Goal: Transaction & Acquisition: Purchase product/service

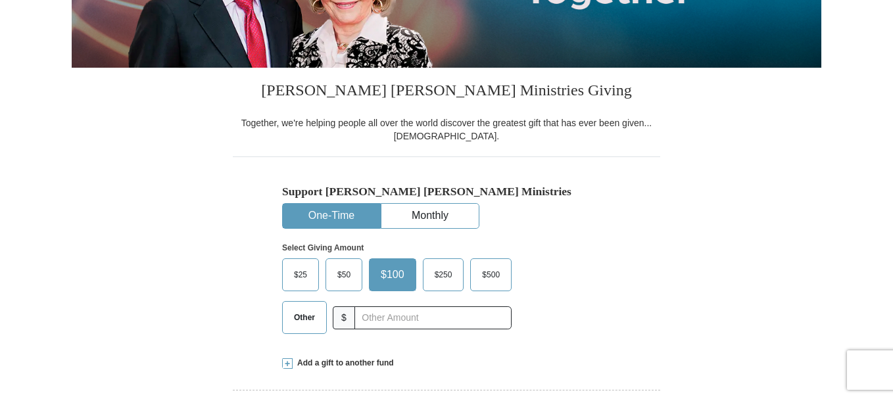
scroll to position [339, 0]
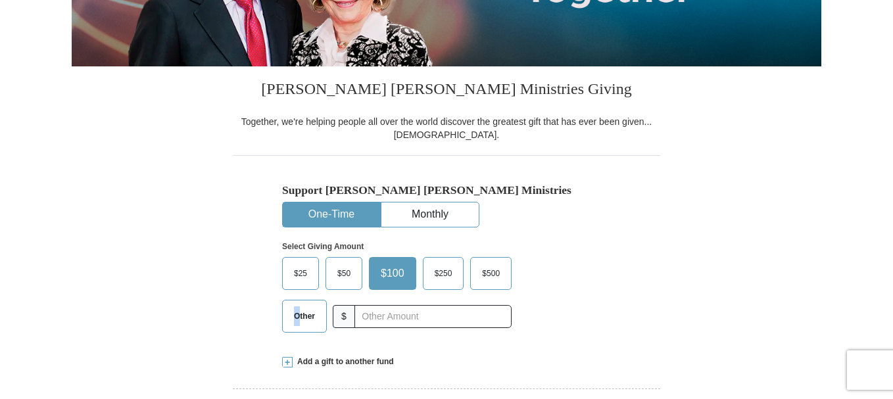
click at [297, 316] on span "Other" at bounding box center [304, 316] width 34 height 20
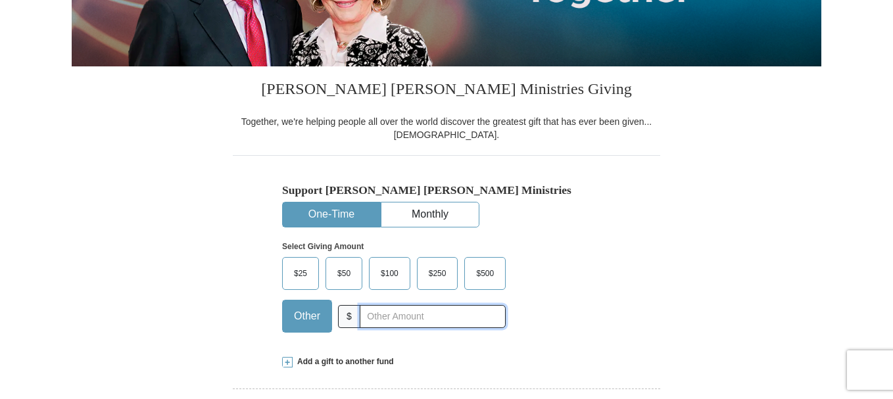
click at [398, 317] on input "text" at bounding box center [433, 316] width 146 height 23
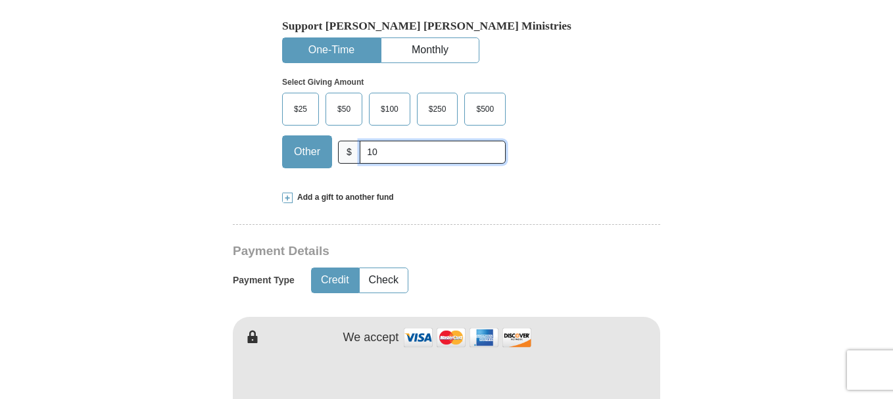
scroll to position [471, 0]
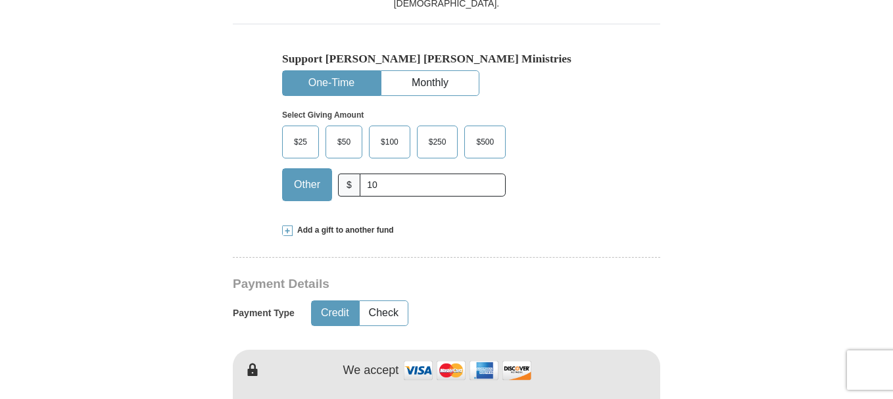
click at [310, 228] on span "Add a gift to another fund" at bounding box center [343, 230] width 101 height 11
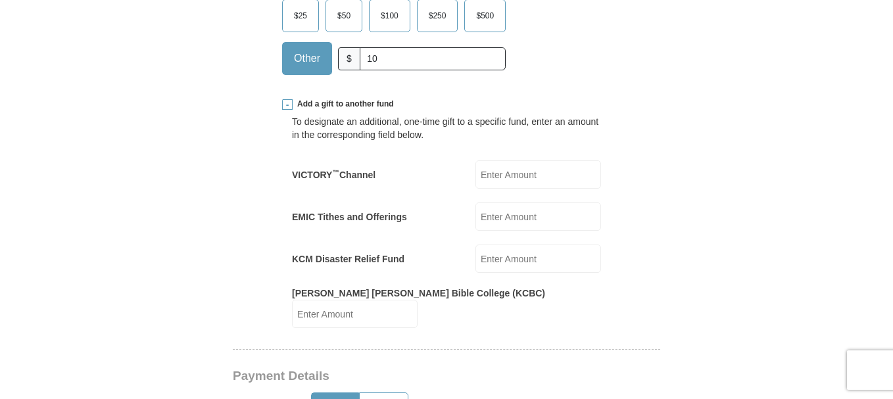
scroll to position [668, 0]
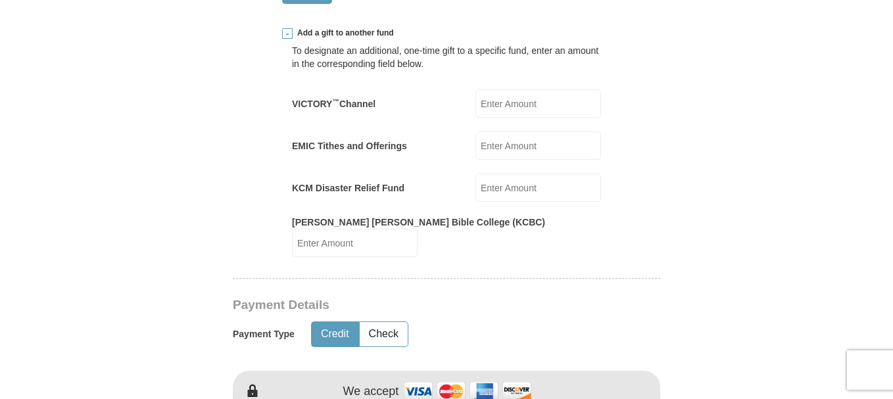
drag, startPoint x: 588, startPoint y: 220, endPoint x: 702, endPoint y: 59, distance: 197.1
click at [702, 59] on form "Already have an account? Sign in for faster giving. Don't have an account? Crea…" at bounding box center [446, 376] width 749 height 1831
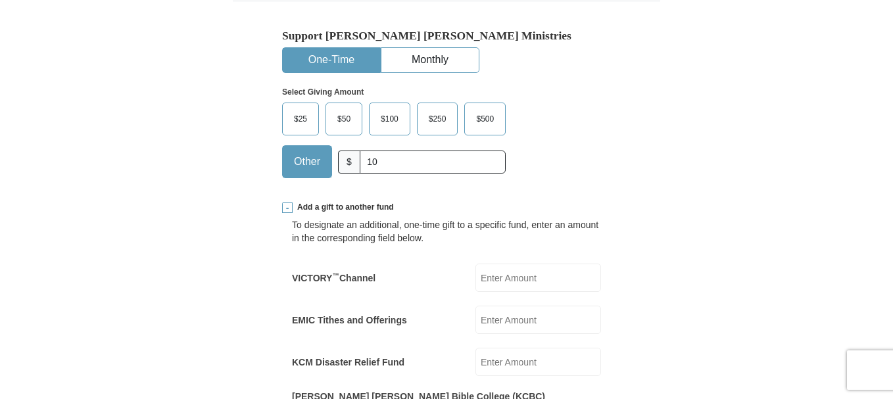
scroll to position [471, 0]
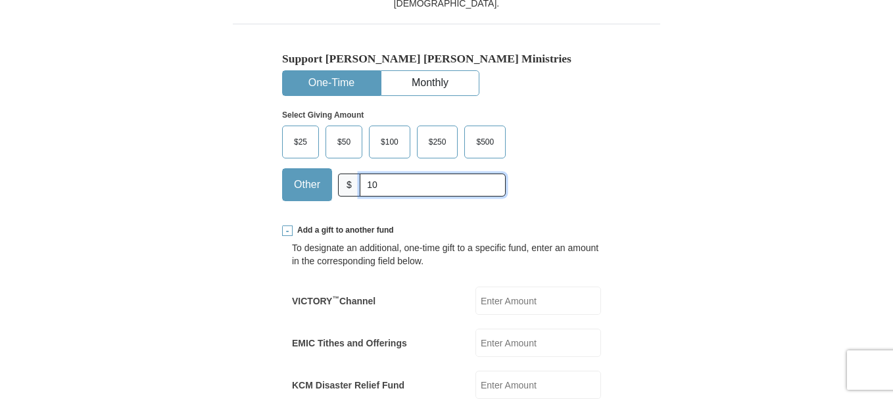
click at [393, 191] on input "10" at bounding box center [433, 185] width 146 height 23
type input "1"
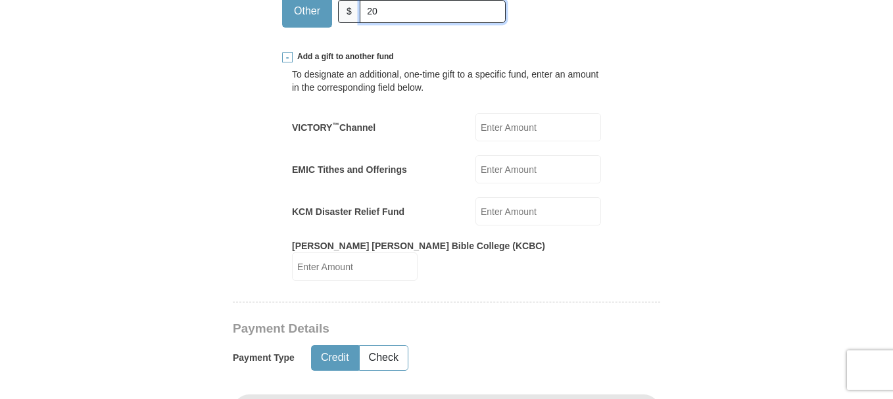
scroll to position [865, 0]
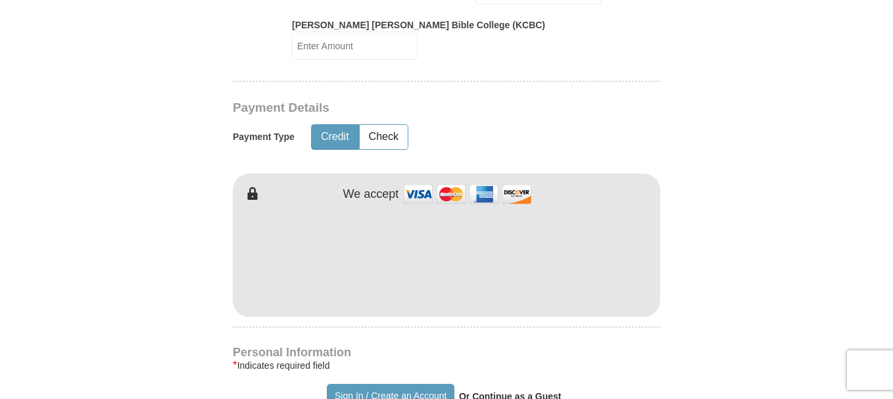
type input "20"
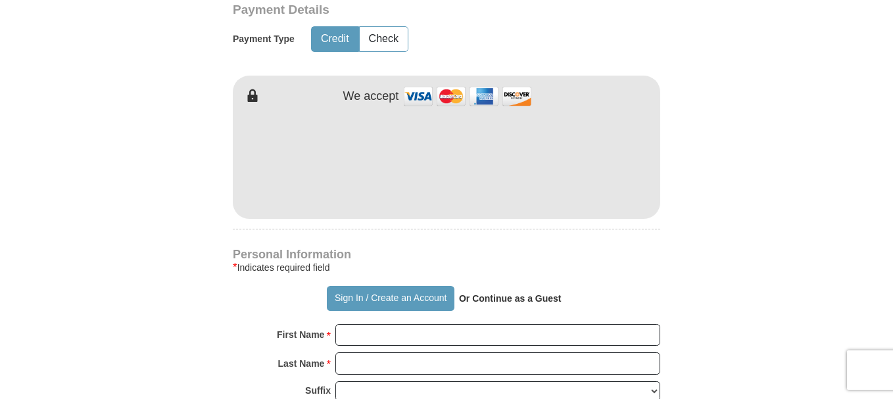
scroll to position [1062, 0]
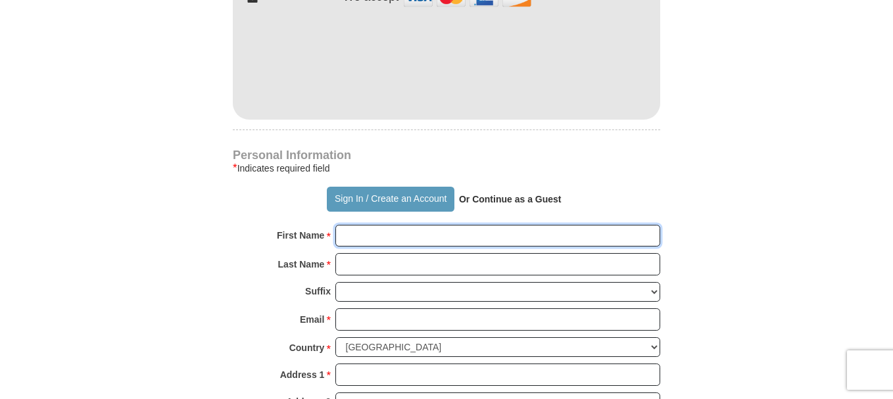
click at [367, 225] on input "First Name *" at bounding box center [497, 236] width 325 height 22
type input "Boonter"
click at [373, 253] on input "Last Name *" at bounding box center [497, 264] width 325 height 22
type input "Cabascango"
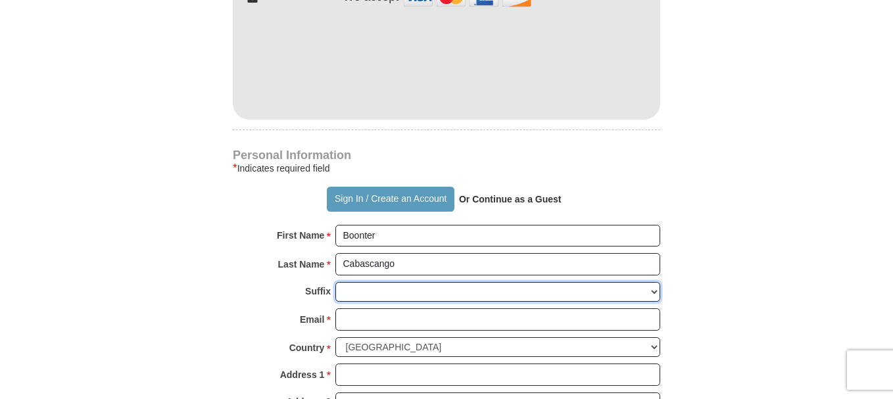
click at [362, 282] on select "[PERSON_NAME] I II III IV V VI" at bounding box center [497, 292] width 325 height 20
select select "Sr"
click at [335, 282] on select "[PERSON_NAME] I II III IV V VI" at bounding box center [497, 292] width 325 height 20
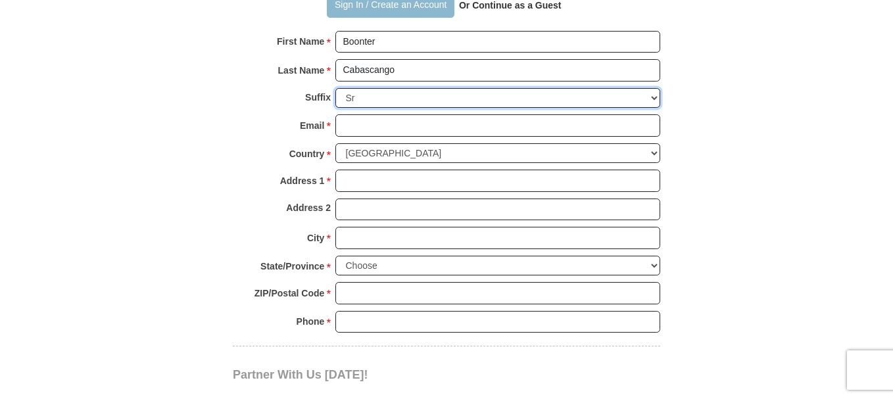
scroll to position [1259, 0]
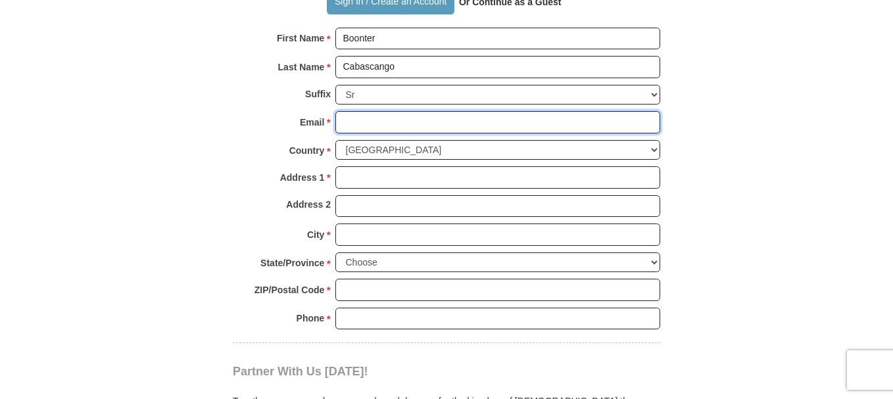
click at [348, 111] on input "Email *" at bounding box center [497, 122] width 325 height 22
type input "[EMAIL_ADDRESS][DOMAIN_NAME]"
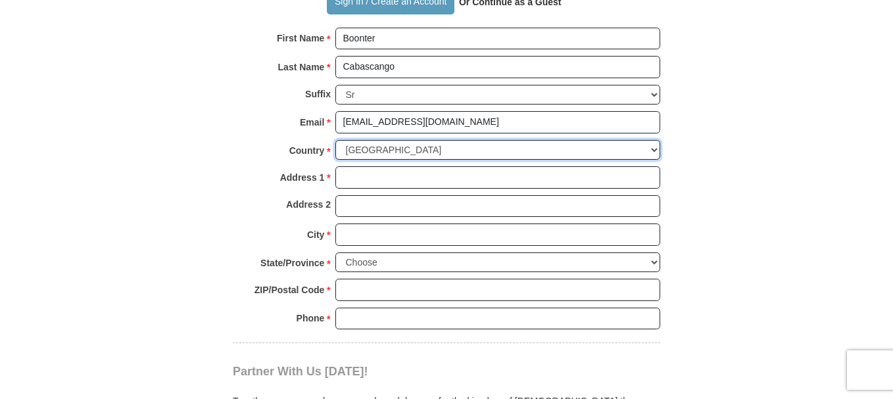
select select "EC"
type input "Otavalo"
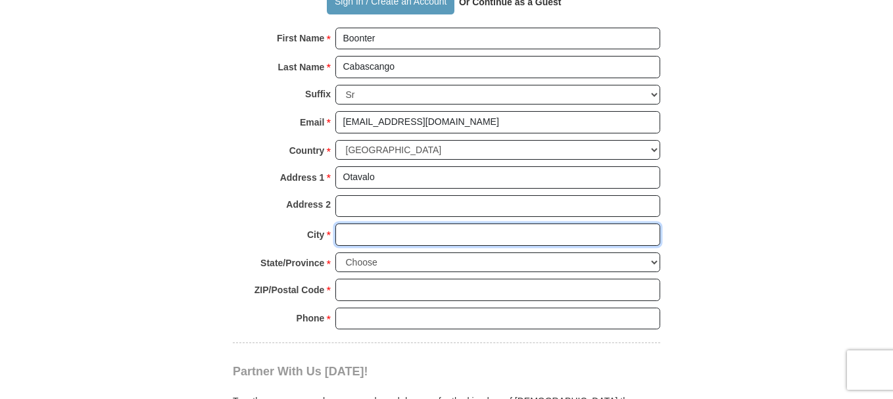
type input "Otavalo"
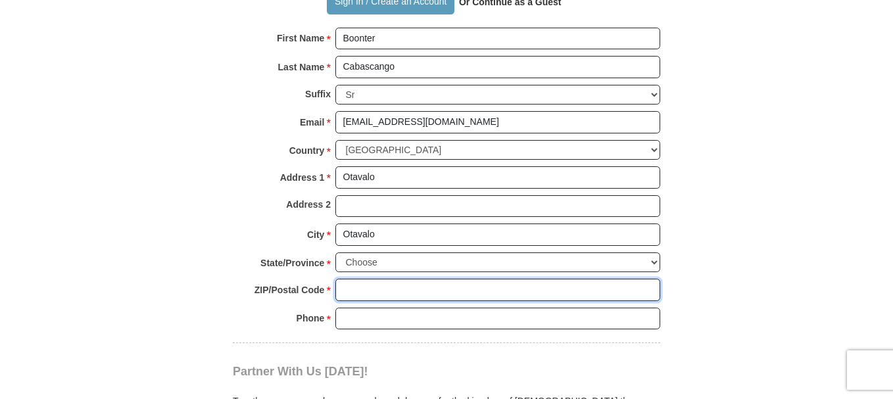
type input "100450"
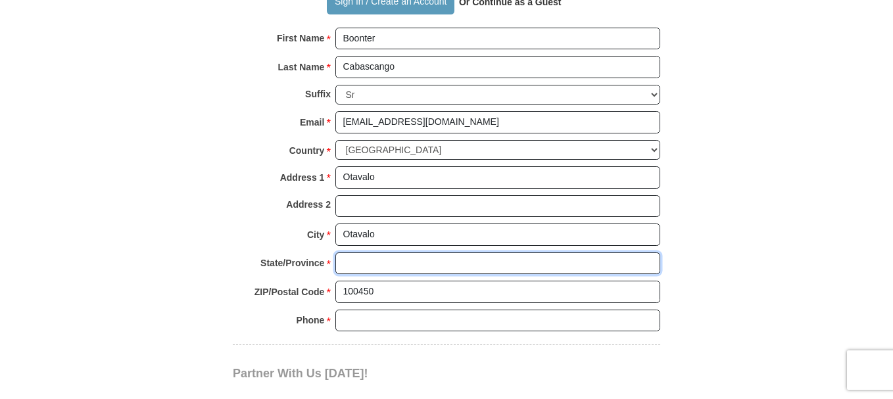
click at [371, 256] on input "State/Province *" at bounding box center [497, 263] width 325 height 22
type input "other"
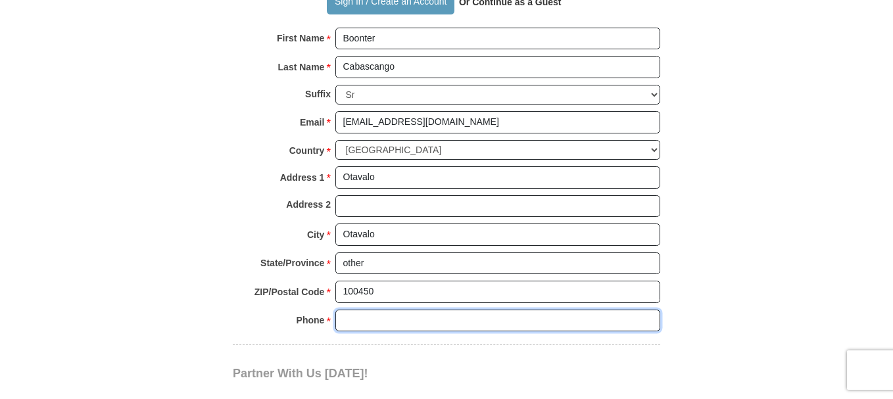
click at [358, 310] on input "Phone * *" at bounding box center [497, 321] width 325 height 22
type input "0981503912"
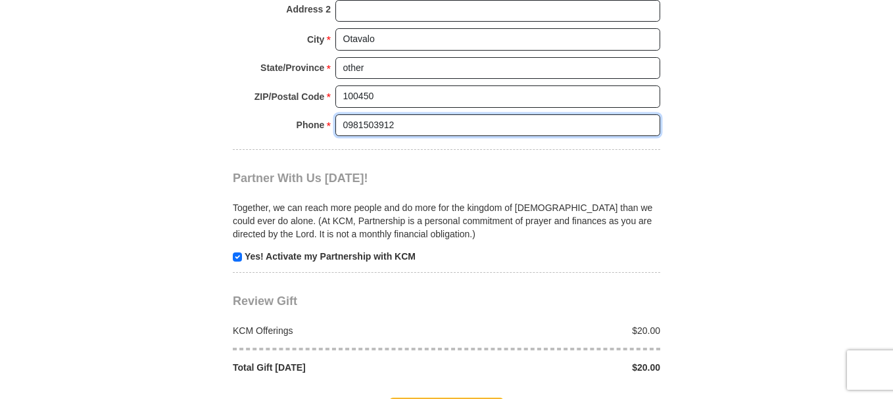
scroll to position [1588, 0]
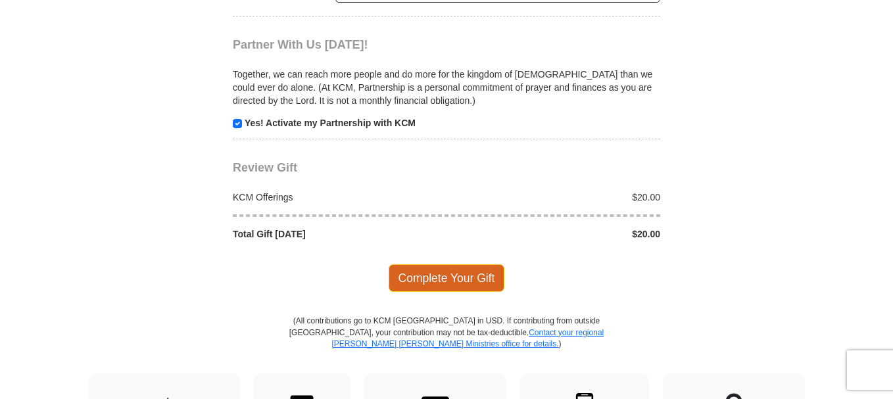
click at [436, 270] on span "Complete Your Gift" at bounding box center [446, 278] width 116 height 28
